Goal: Complete application form

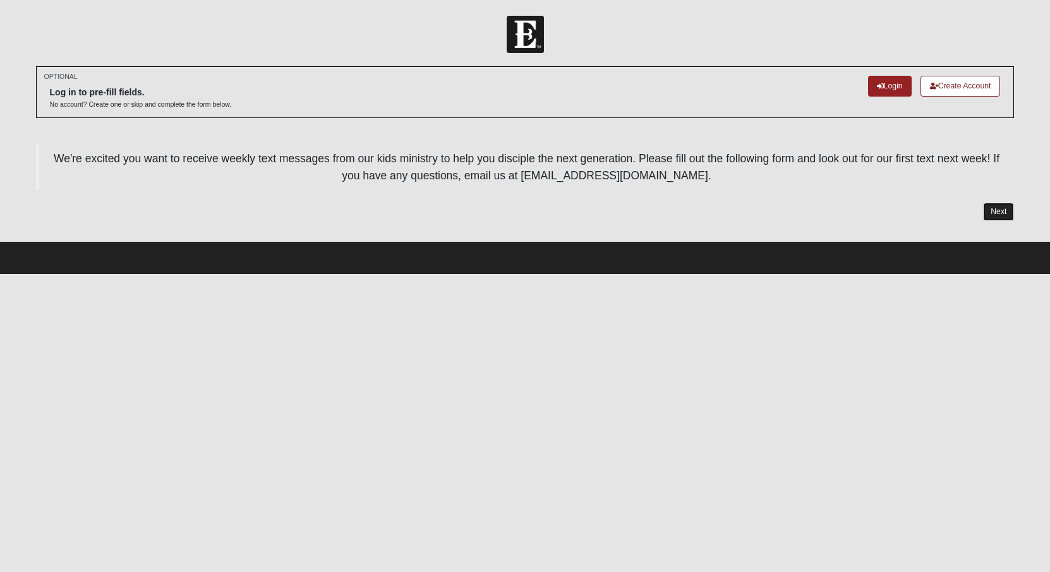
click at [996, 214] on link "Next" at bounding box center [998, 212] width 31 height 18
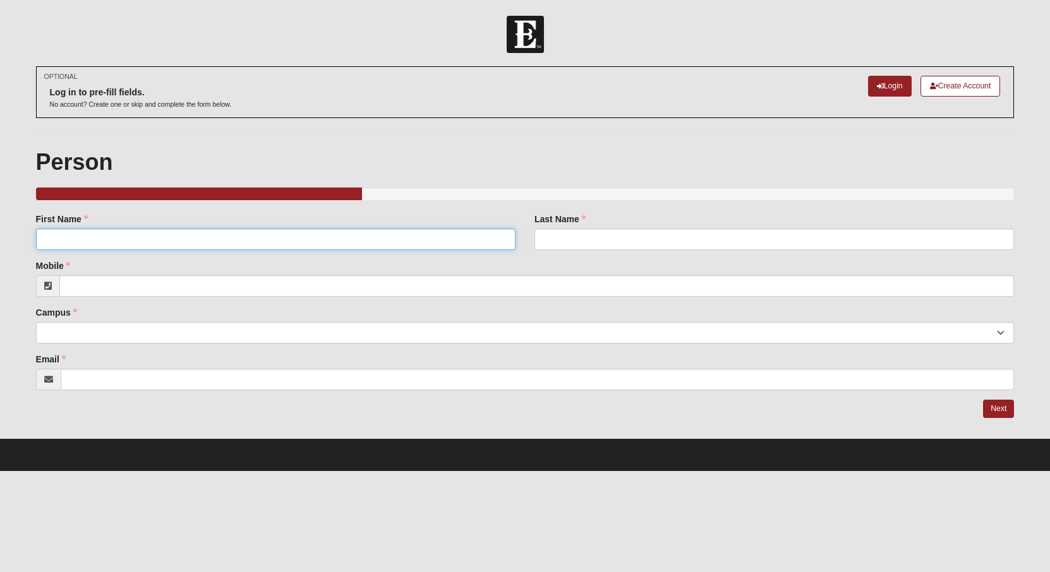
click at [257, 236] on input "First Name" at bounding box center [275, 239] width 479 height 21
type input "[PERSON_NAME]"
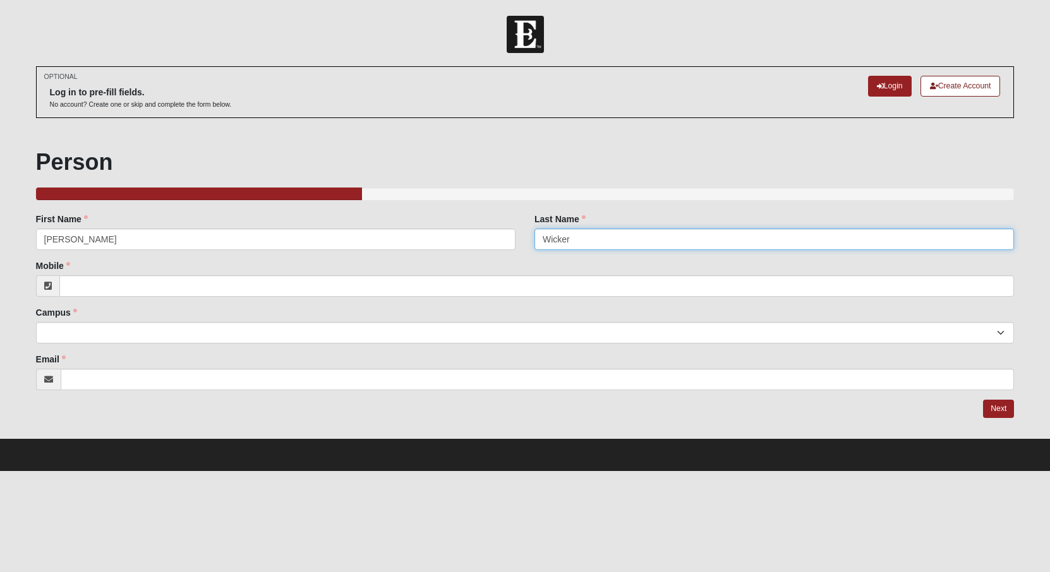
type input "Wicker"
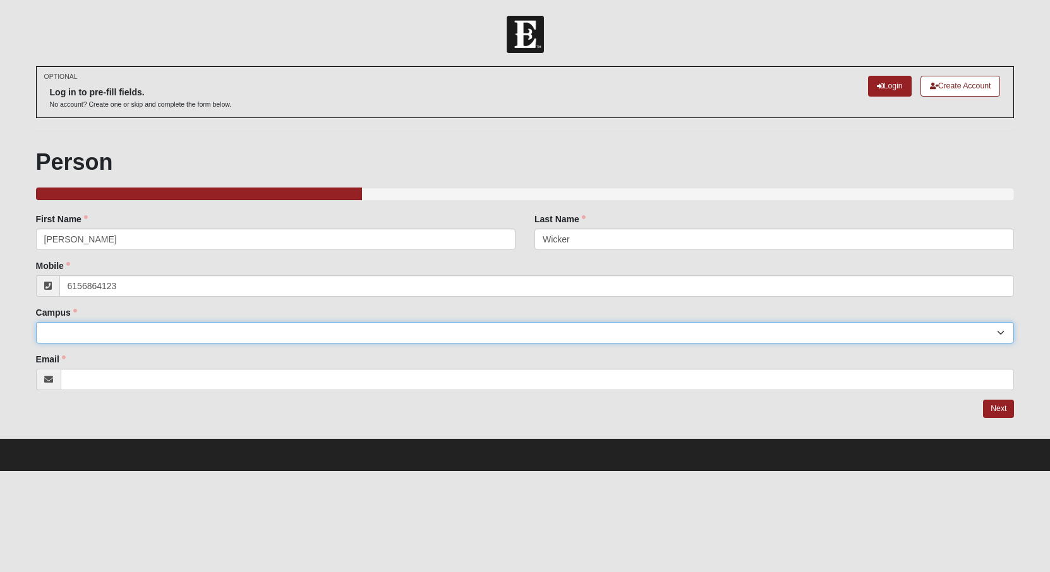
type input "[PHONE_NUMBER]"
click at [287, 336] on select "Arlington Baymeadows Eleven22 Online [PERSON_NAME][GEOGRAPHIC_DATA] Jesup [GEOG…" at bounding box center [525, 332] width 978 height 21
select select "10"
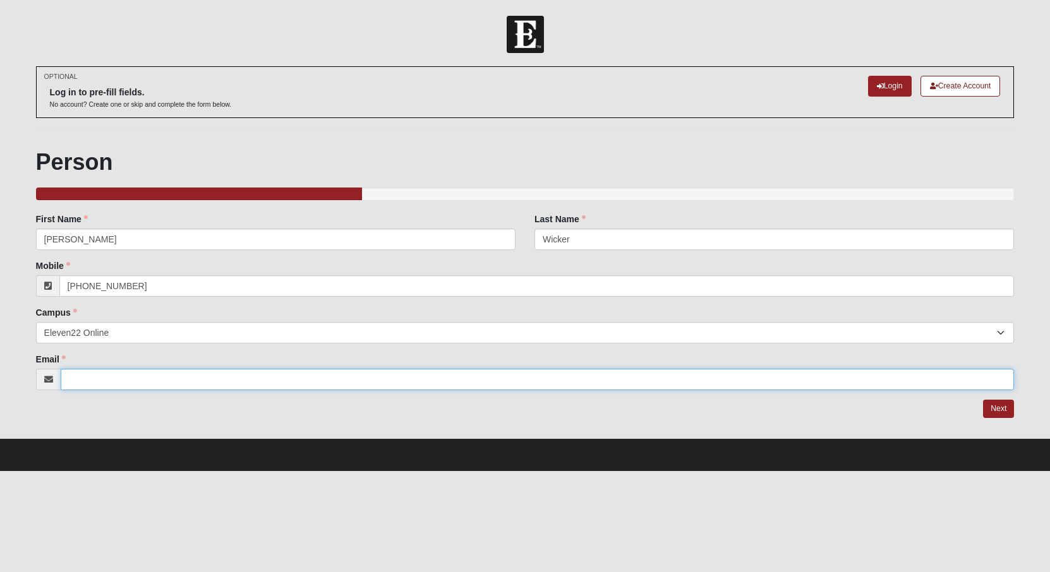
click at [186, 379] on input "Email" at bounding box center [538, 379] width 954 height 21
type input "[EMAIL_ADDRESS][DOMAIN_NAME]"
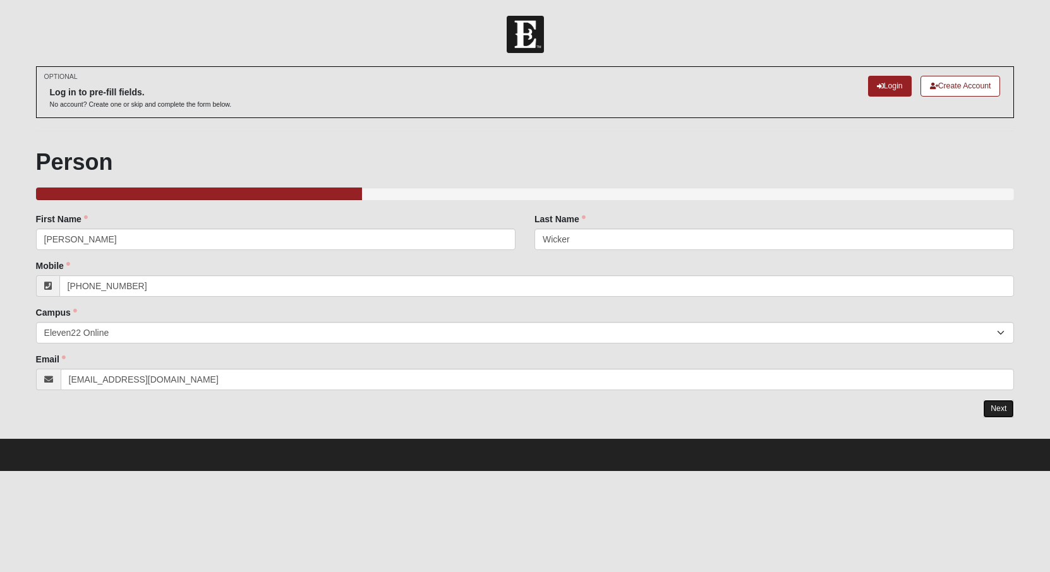
click at [997, 409] on link "Next" at bounding box center [998, 409] width 31 height 18
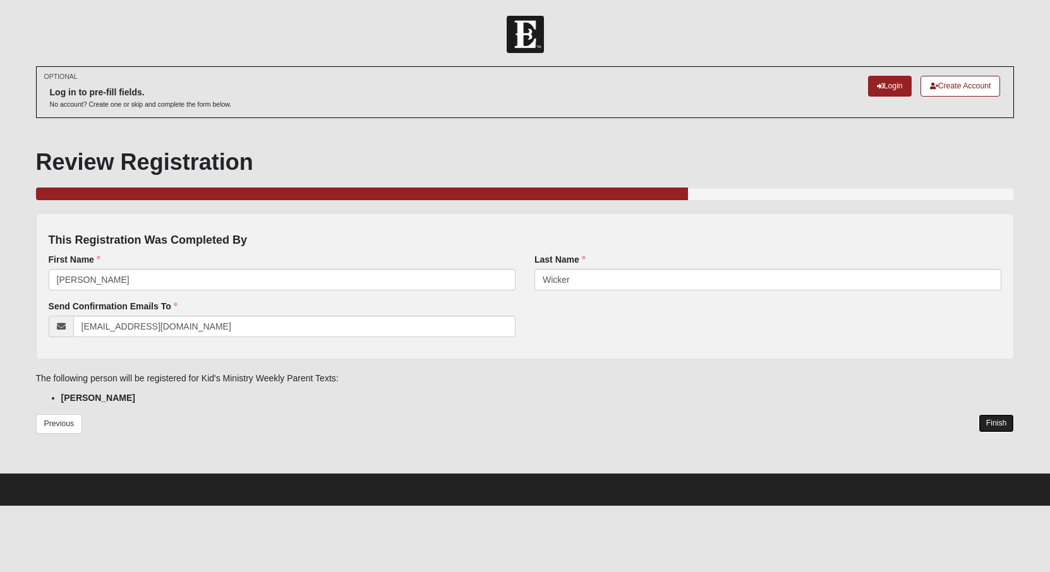
click at [994, 424] on link "Finish" at bounding box center [996, 423] width 36 height 18
